Goal: Task Accomplishment & Management: Use online tool/utility

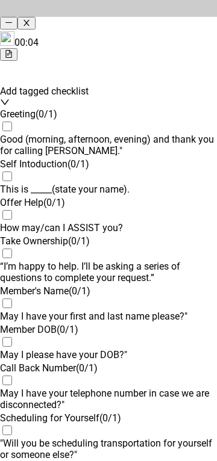
click at [163, 31] on div "00:04" at bounding box center [108, 45] width 217 height 29
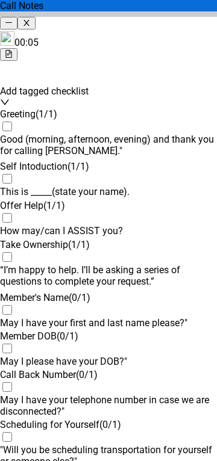
click at [165, 31] on div "00:05" at bounding box center [108, 45] width 217 height 29
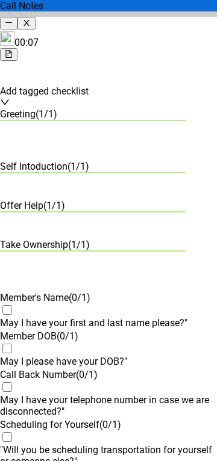
click at [17, 48] on button "button" at bounding box center [8, 54] width 17 height 13
click at [143, 31] on div "00:08" at bounding box center [108, 45] width 217 height 29
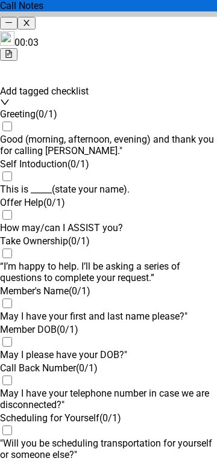
click at [17, 48] on button "button" at bounding box center [8, 54] width 17 height 13
click at [105, 31] on div "00:04" at bounding box center [108, 45] width 217 height 29
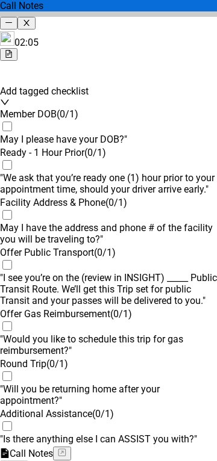
scroll to position [248, 0]
click at [17, 48] on button "button" at bounding box center [8, 54] width 17 height 13
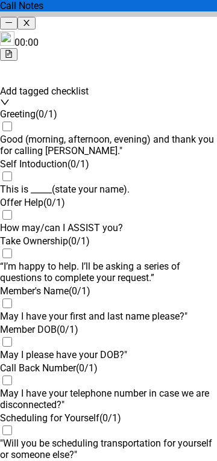
scroll to position [0, 0]
click at [17, 48] on button "button" at bounding box center [8, 54] width 17 height 13
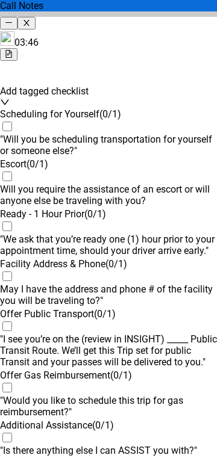
drag, startPoint x: 106, startPoint y: 306, endPoint x: 111, endPoint y: 311, distance: 6.8
click at [106, 306] on div "May I have the address and phone # of the facility you will be traveling to?"" at bounding box center [108, 295] width 217 height 23
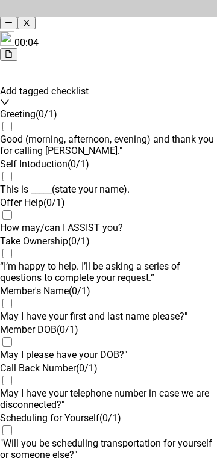
drag, startPoint x: 190, startPoint y: 32, endPoint x: 179, endPoint y: 34, distance: 11.0
click at [17, 48] on button "button" at bounding box center [8, 54] width 17 height 13
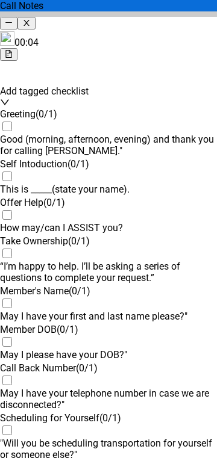
click at [140, 39] on div "00:04" at bounding box center [108, 45] width 217 height 29
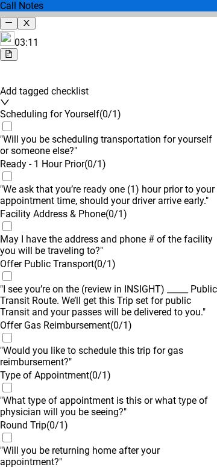
drag, startPoint x: 112, startPoint y: 276, endPoint x: 101, endPoint y: 383, distance: 108.3
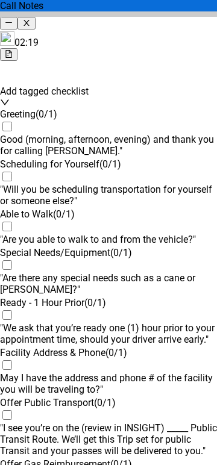
click at [17, 48] on button "button" at bounding box center [8, 54] width 17 height 13
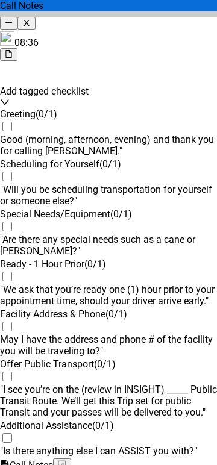
click at [109, 42] on div "08:36" at bounding box center [108, 45] width 217 height 29
click at [13, 50] on icon "file-text" at bounding box center [9, 54] width 8 height 8
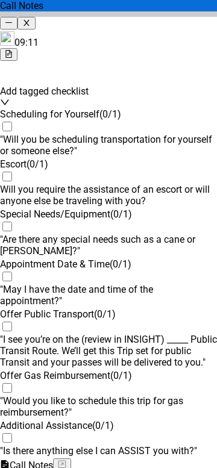
click at [146, 37] on div "09:11" at bounding box center [108, 45] width 217 height 29
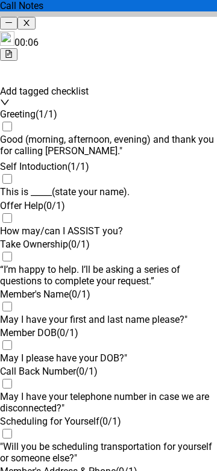
click at [17, 48] on button "button" at bounding box center [8, 54] width 17 height 13
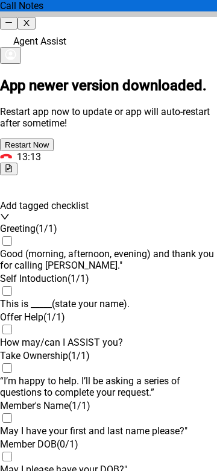
scroll to position [1323, 0]
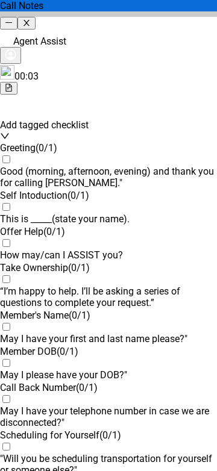
click at [132, 80] on div "00:03" at bounding box center [108, 79] width 217 height 29
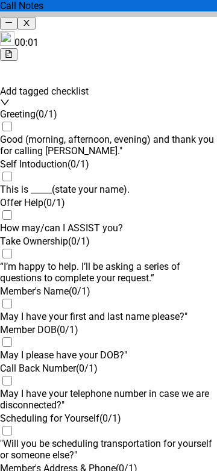
scroll to position [0, 0]
click at [13, 50] on span "file-text" at bounding box center [9, 54] width 8 height 8
click at [17, 48] on button "button" at bounding box center [8, 54] width 17 height 13
click at [13, 50] on icon "file-text" at bounding box center [9, 54] width 8 height 8
click at [136, 31] on div "00:02" at bounding box center [108, 45] width 217 height 29
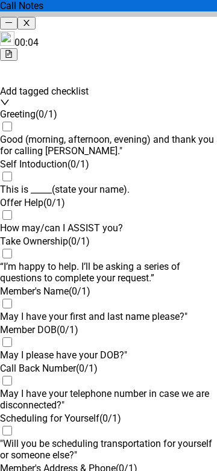
click at [11, 50] on icon "file-text" at bounding box center [8, 54] width 6 height 8
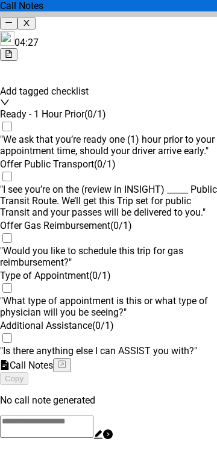
click at [150, 43] on div "04:27" at bounding box center [108, 45] width 217 height 29
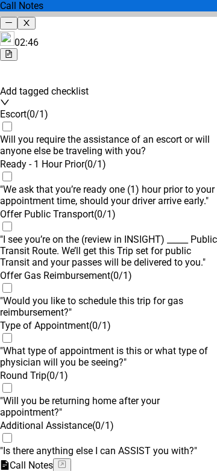
drag, startPoint x: 113, startPoint y: 278, endPoint x: 114, endPoint y: 407, distance: 128.8
click at [114, 458] on div at bounding box center [108, 458] width 217 height 0
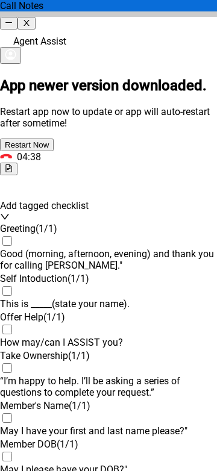
scroll to position [1323, 0]
click at [35, 17] on button "button" at bounding box center [25, 23] width 17 height 13
